Goal: Task Accomplishment & Management: Manage account settings

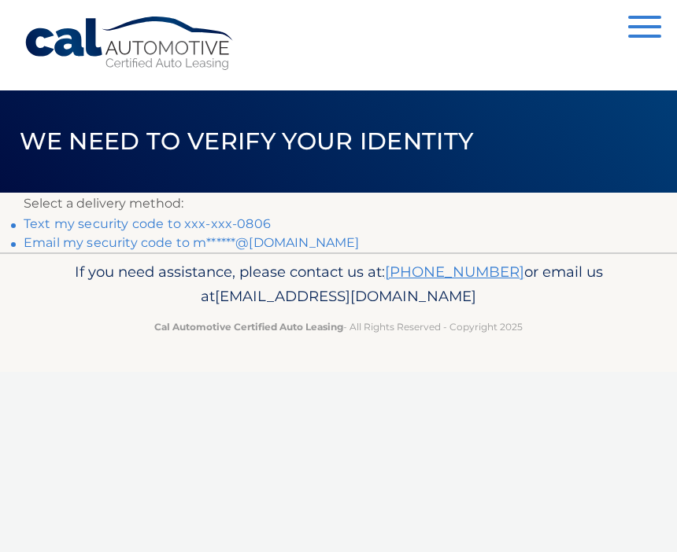
click at [275, 249] on link "Email my security code to m******@gmail.com" at bounding box center [192, 242] width 336 height 15
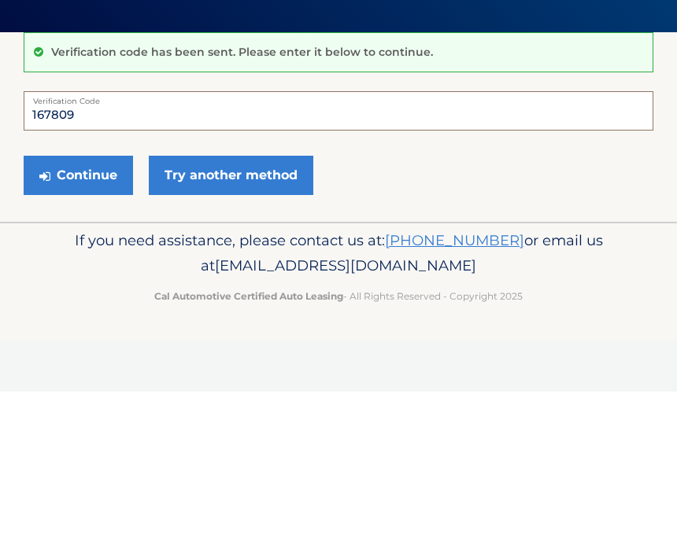
type input "167809"
click at [75, 316] on button "Continue" at bounding box center [78, 335] width 109 height 39
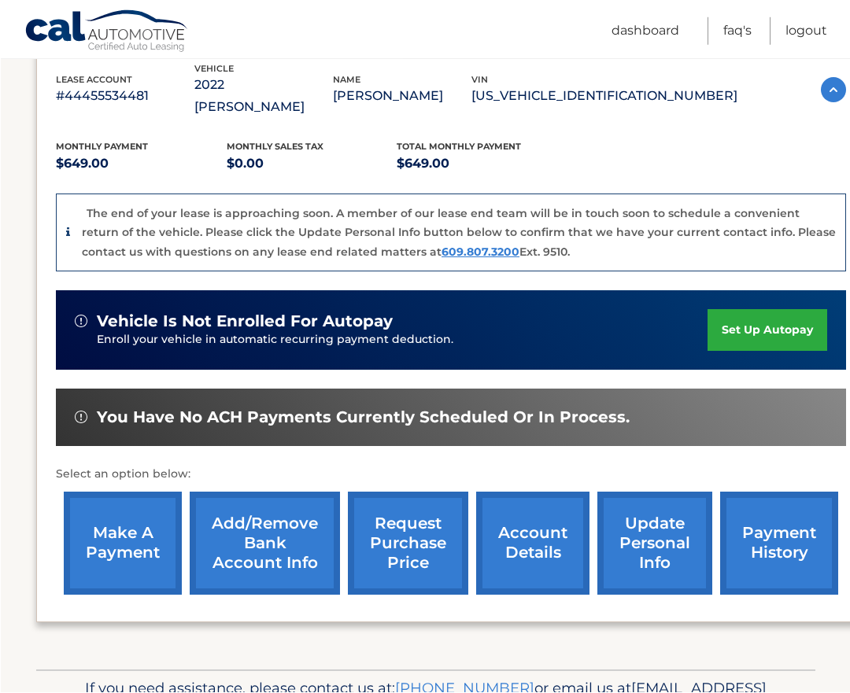
scroll to position [283, 0]
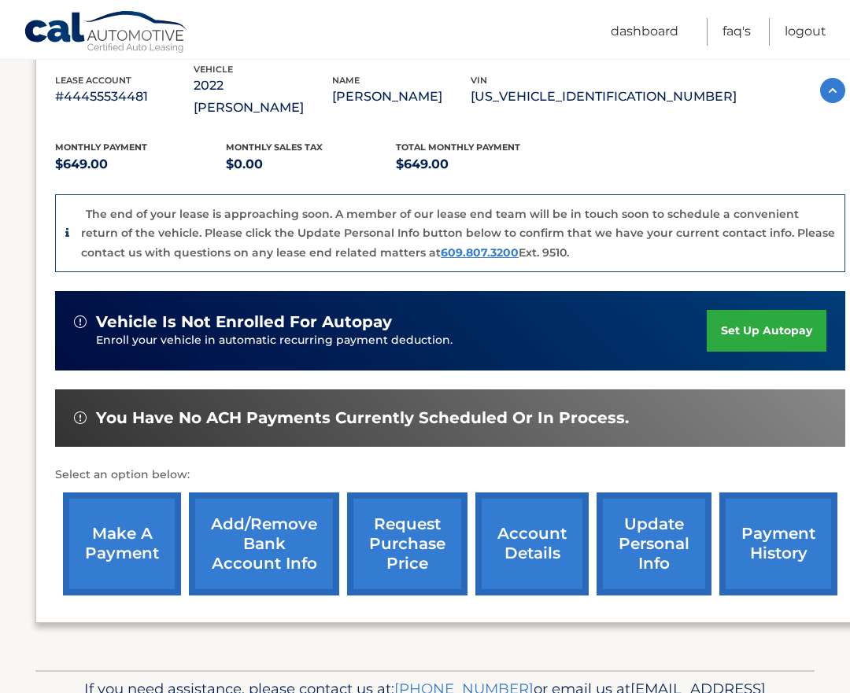
click at [125, 515] on link "make a payment" at bounding box center [122, 543] width 118 height 103
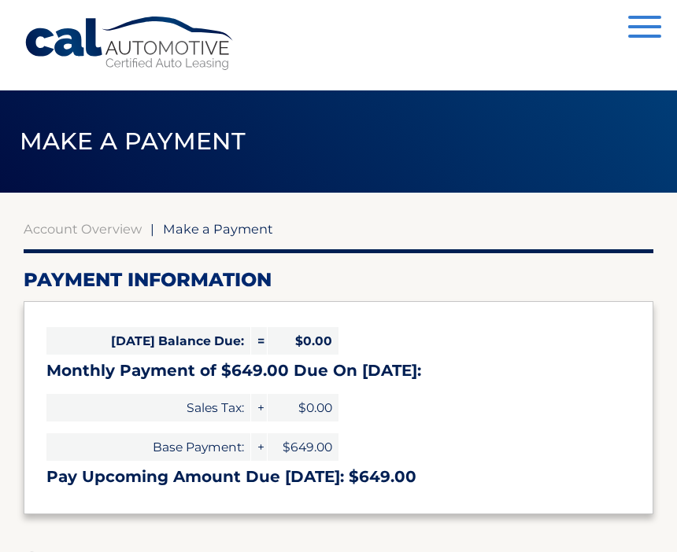
click at [641, 28] on span "button" at bounding box center [644, 26] width 33 height 3
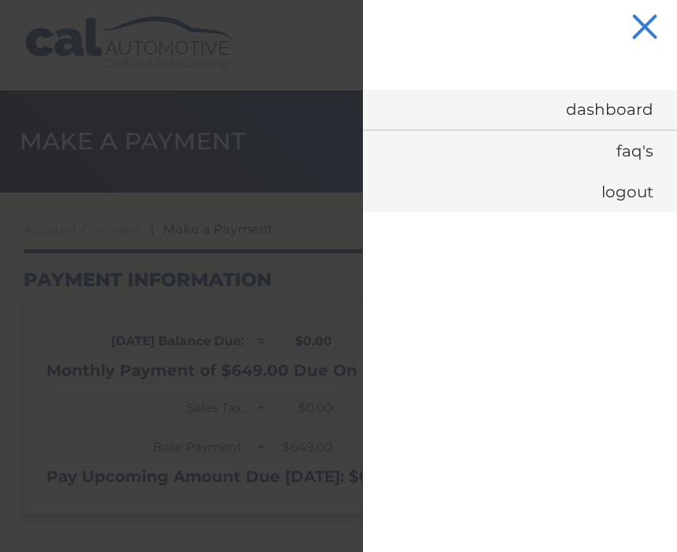
click at [624, 116] on link "Dashboard" at bounding box center [520, 110] width 314 height 40
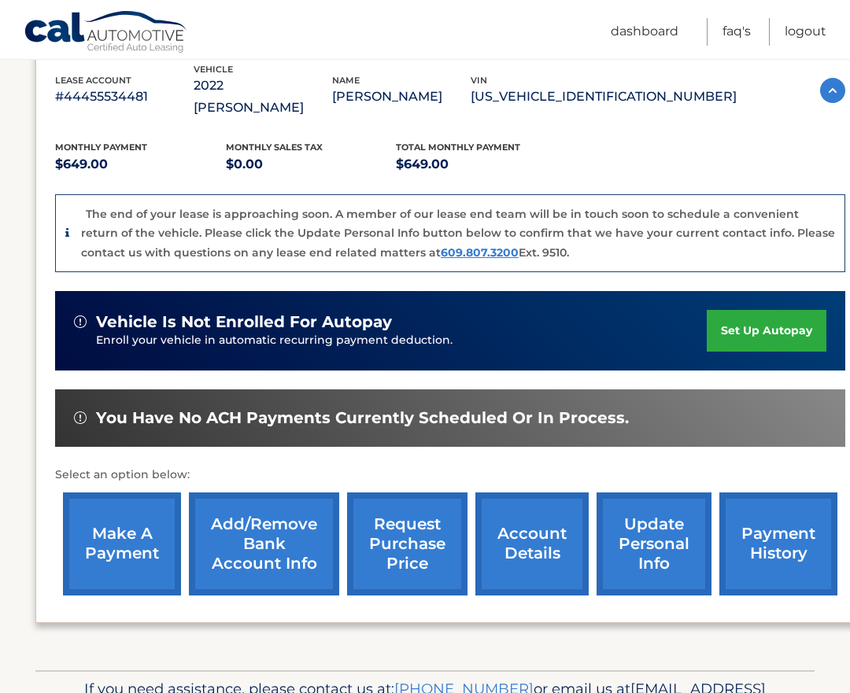
scroll to position [283, 0]
click at [527, 529] on link "account details" at bounding box center [531, 543] width 113 height 103
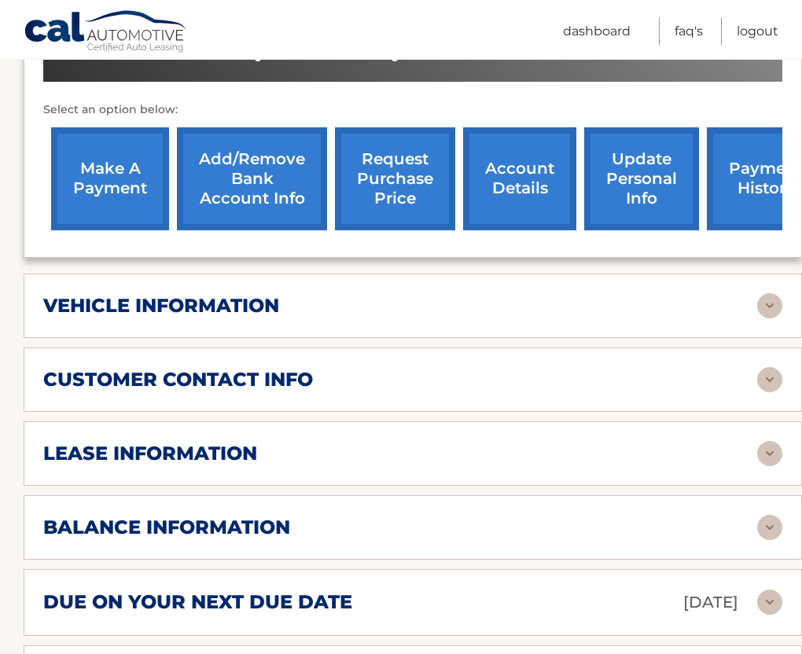
scroll to position [573, 0]
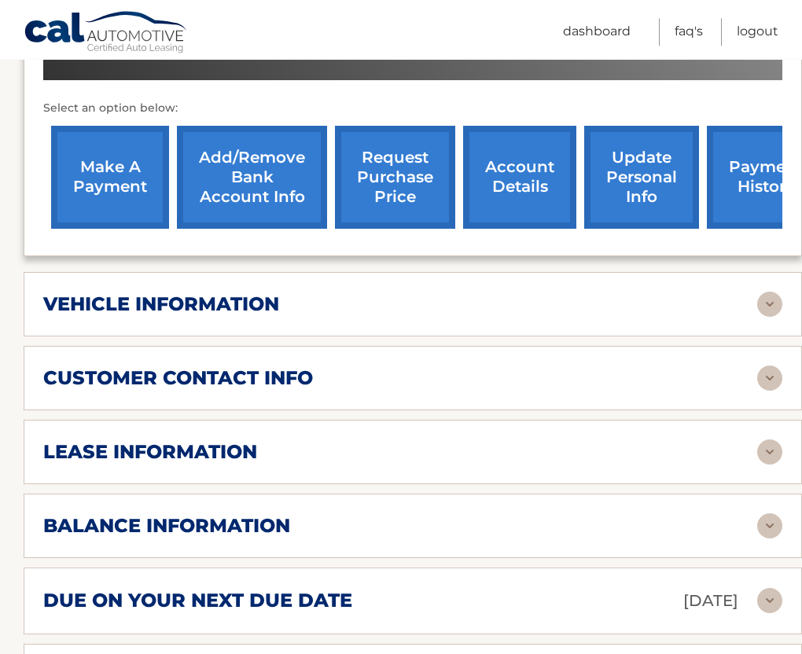
click at [772, 440] on img at bounding box center [770, 452] width 25 height 25
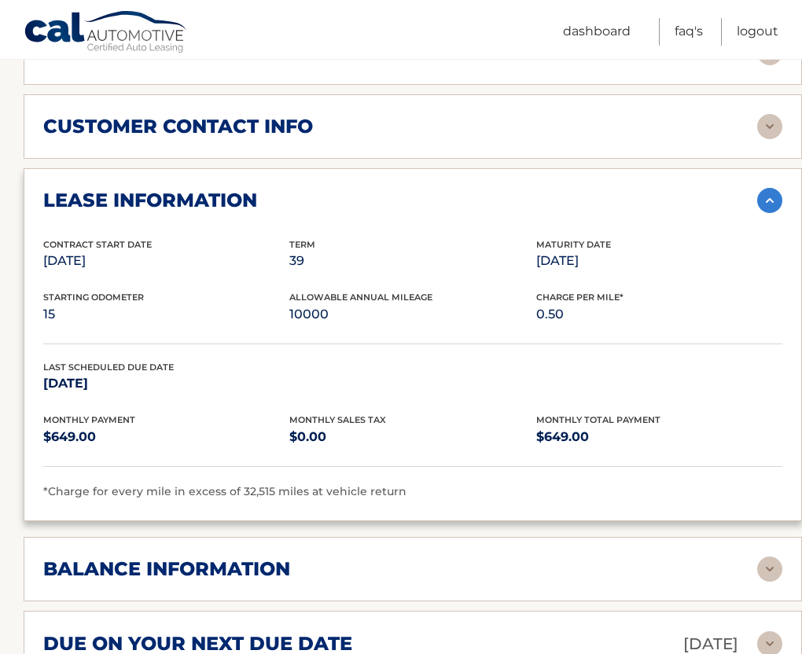
scroll to position [829, 0]
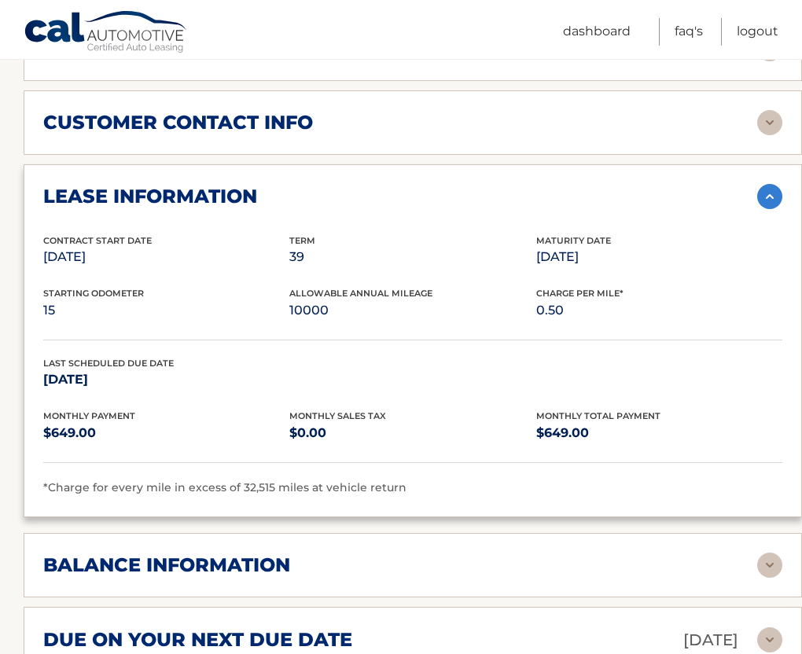
click at [771, 553] on img at bounding box center [770, 565] width 25 height 25
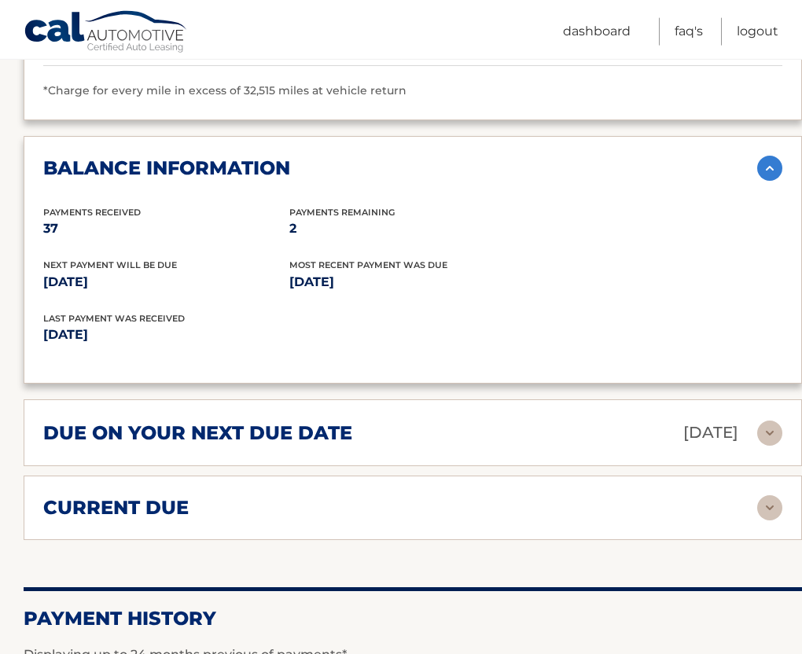
scroll to position [1230, 0]
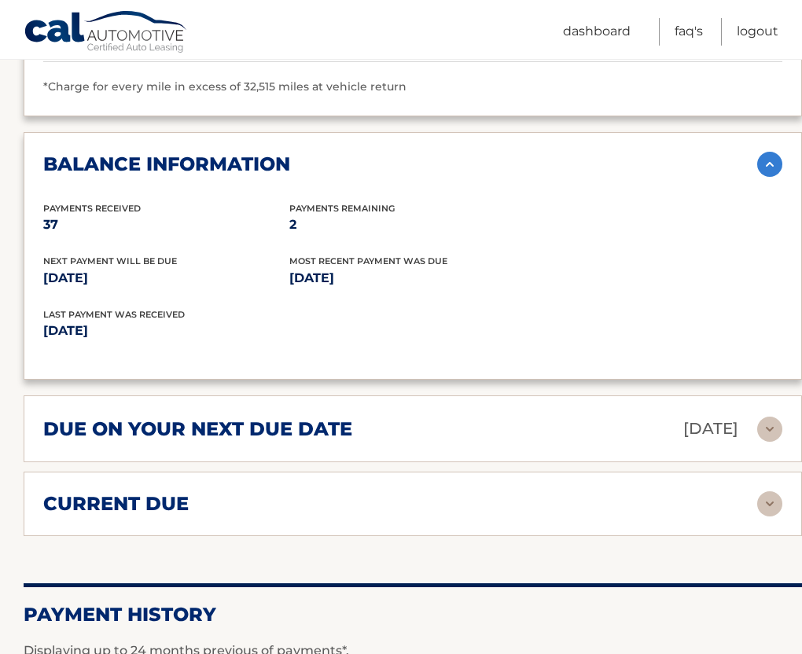
click at [769, 492] on img at bounding box center [770, 504] width 25 height 25
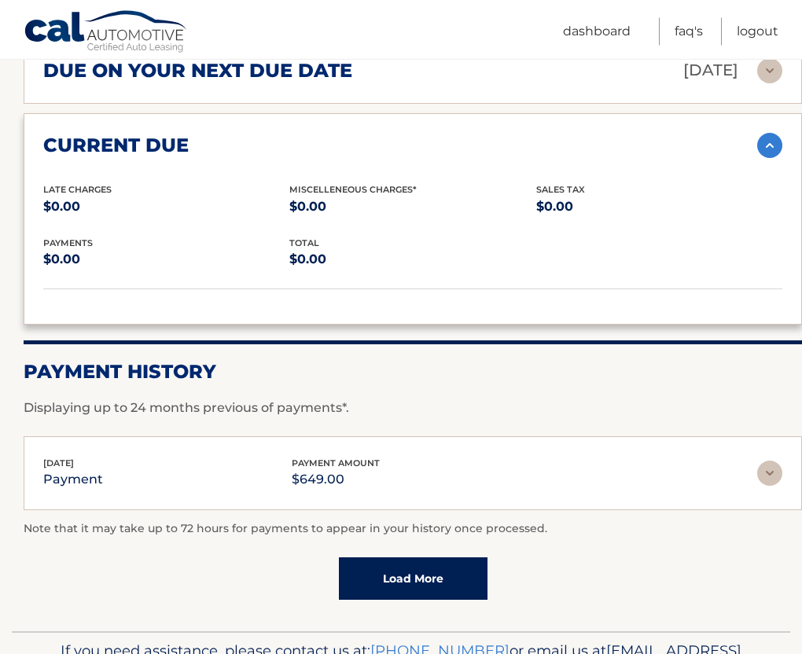
scroll to position [1589, 0]
click at [418, 558] on link "Load More" at bounding box center [413, 579] width 149 height 42
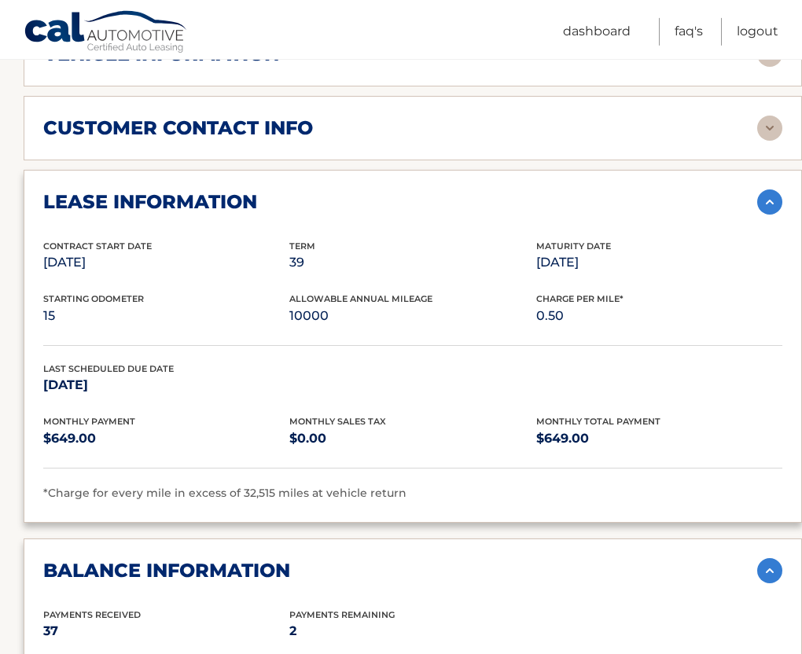
scroll to position [819, 0]
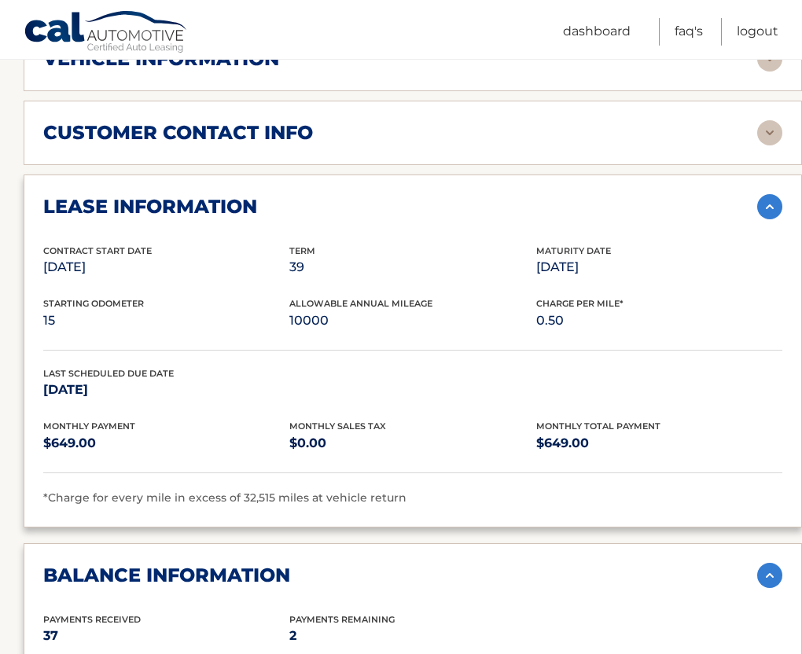
click at [756, 29] on link "Logout" at bounding box center [758, 32] width 42 height 28
